Goal: Check status: Check status

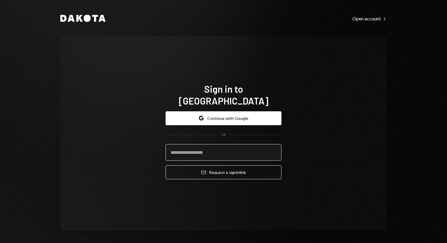
click at [222, 144] on input "email" at bounding box center [223, 152] width 116 height 17
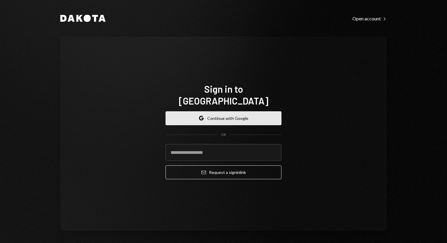
click at [250, 111] on button "Google Continue with Google" at bounding box center [223, 118] width 116 height 14
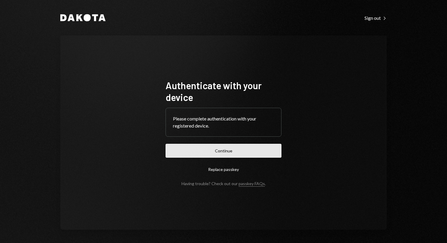
click at [253, 151] on button "Continue" at bounding box center [223, 151] width 116 height 14
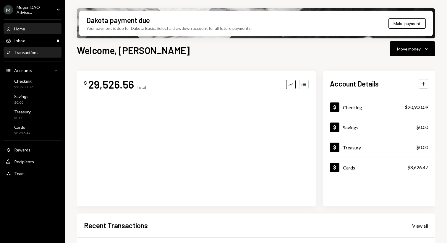
click at [48, 47] on link "Activities Transactions" at bounding box center [33, 52] width 58 height 11
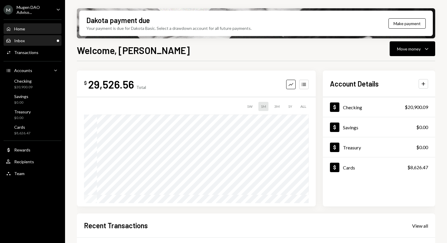
click at [45, 42] on div "Inbox Inbox" at bounding box center [32, 40] width 53 height 5
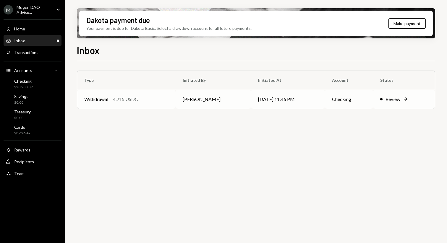
click at [141, 95] on td "Withdrawal 4,215 USDC" at bounding box center [126, 99] width 98 height 19
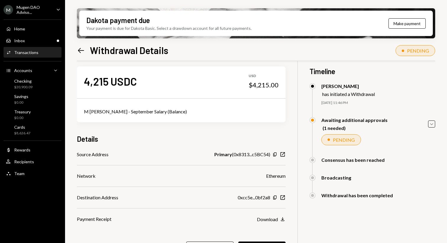
scroll to position [4, 0]
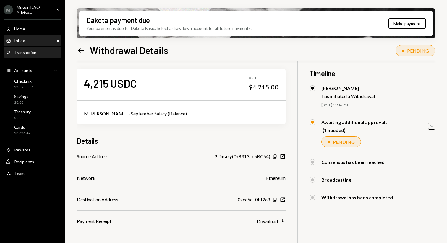
click at [37, 39] on div "Inbox Inbox" at bounding box center [32, 40] width 53 height 5
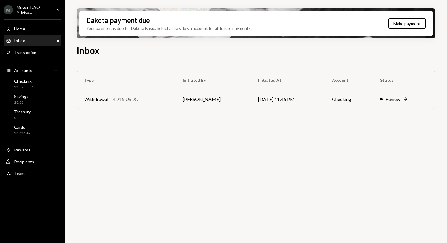
click at [35, 59] on div "Home Home Inbox Inbox Activities Transactions Accounts Accounts Caret Down Chec…" at bounding box center [32, 98] width 65 height 164
click at [37, 53] on div "Transactions" at bounding box center [26, 52] width 24 height 5
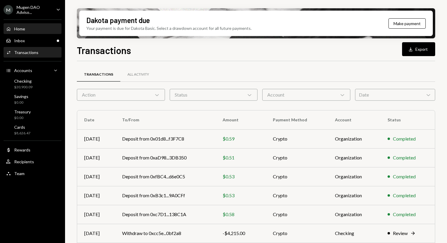
click at [42, 30] on div "Home Home" at bounding box center [32, 28] width 53 height 5
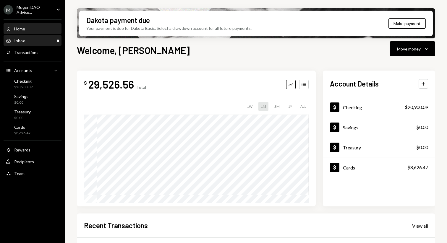
click at [40, 45] on div "Inbox Inbox" at bounding box center [32, 41] width 53 height 10
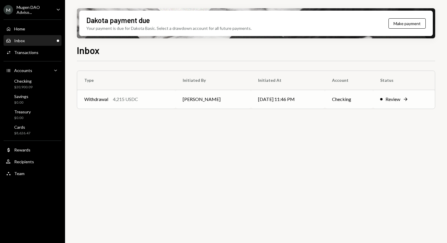
click at [148, 98] on div "Withdrawal 4,215 USDC" at bounding box center [126, 99] width 84 height 7
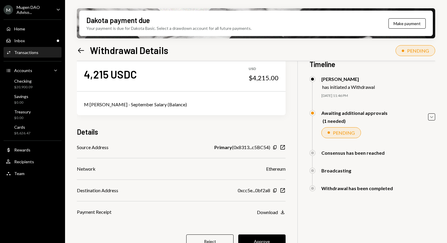
scroll to position [14, 0]
